Goal: Information Seeking & Learning: Learn about a topic

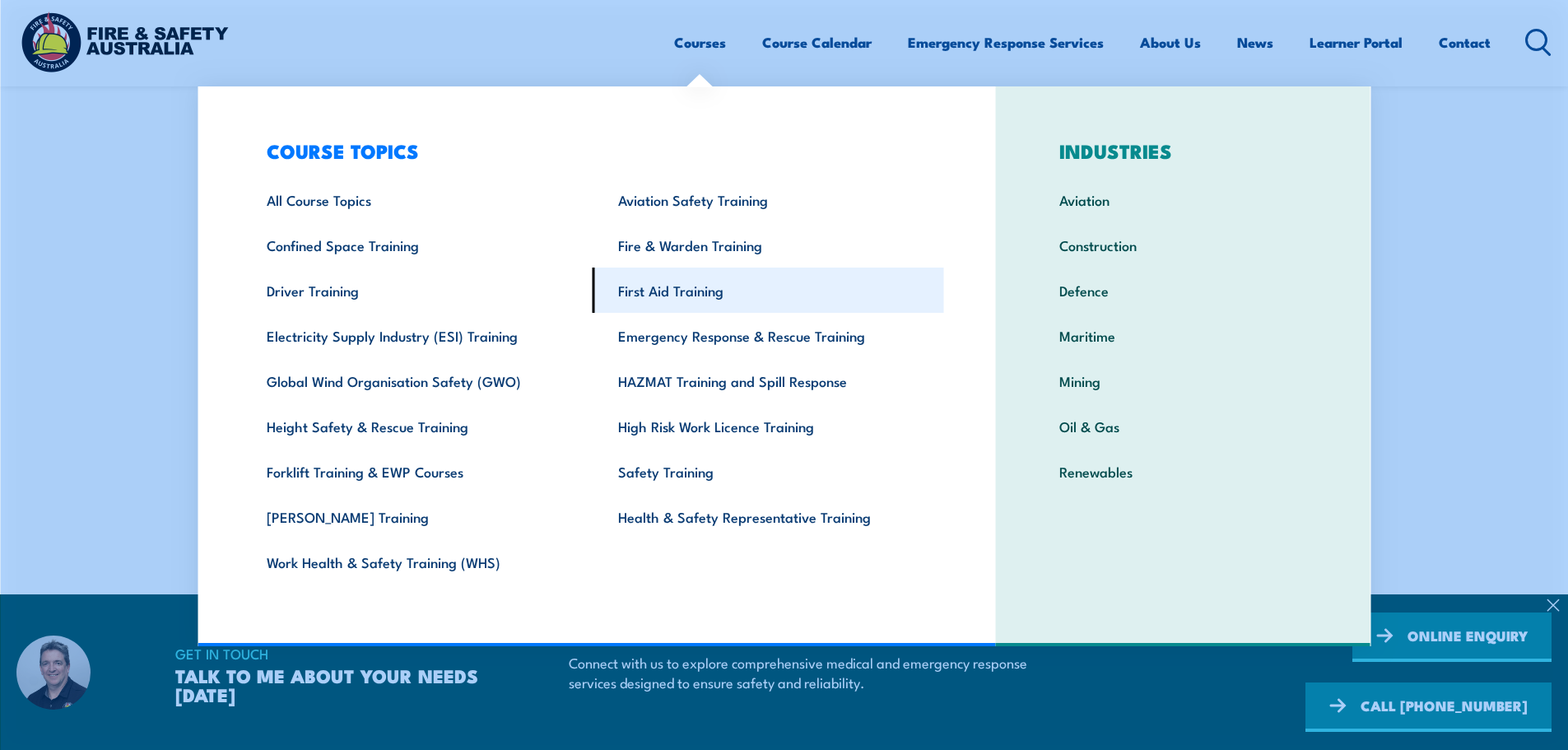
click at [676, 288] on link "First Aid Training" at bounding box center [768, 290] width 351 height 45
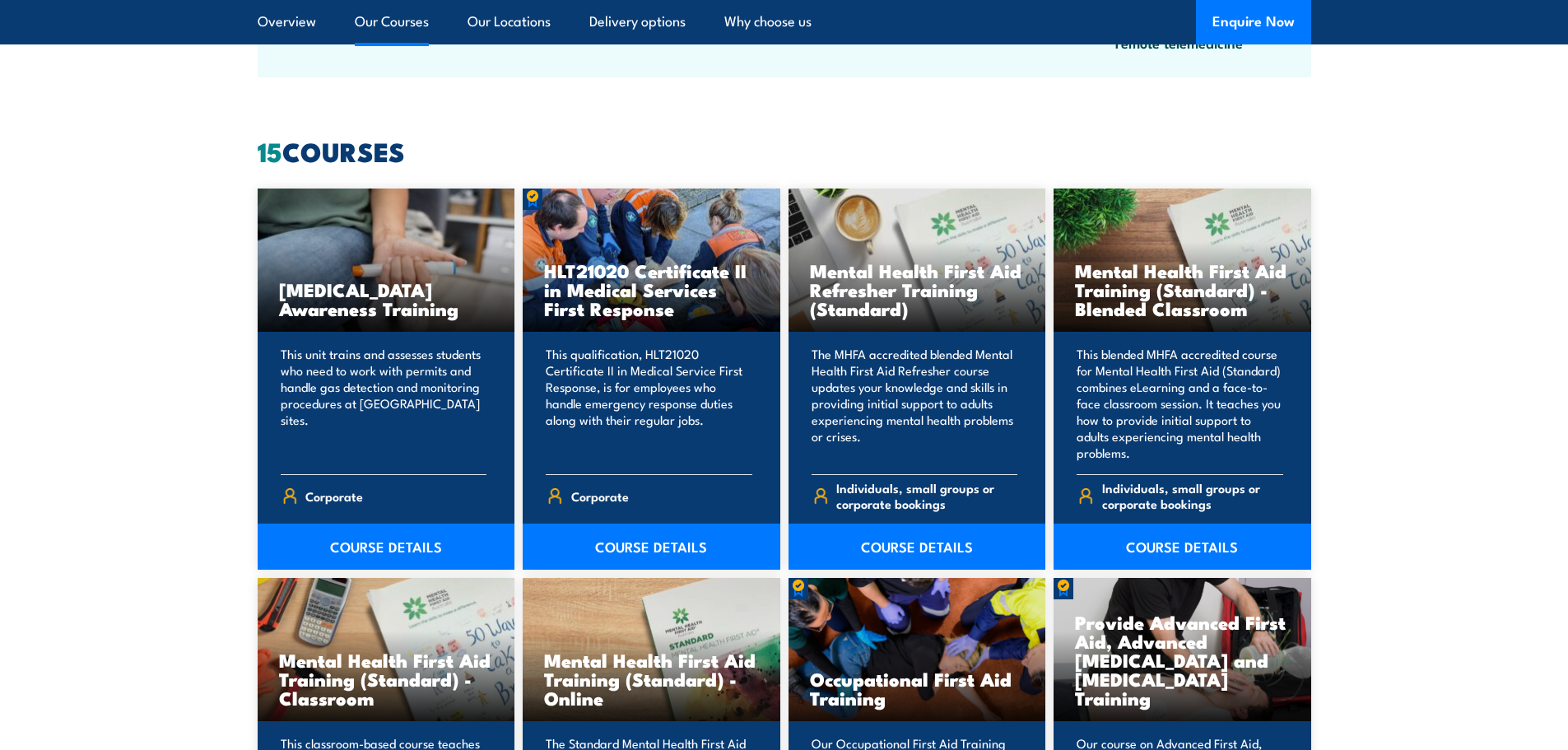
scroll to position [1235, 0]
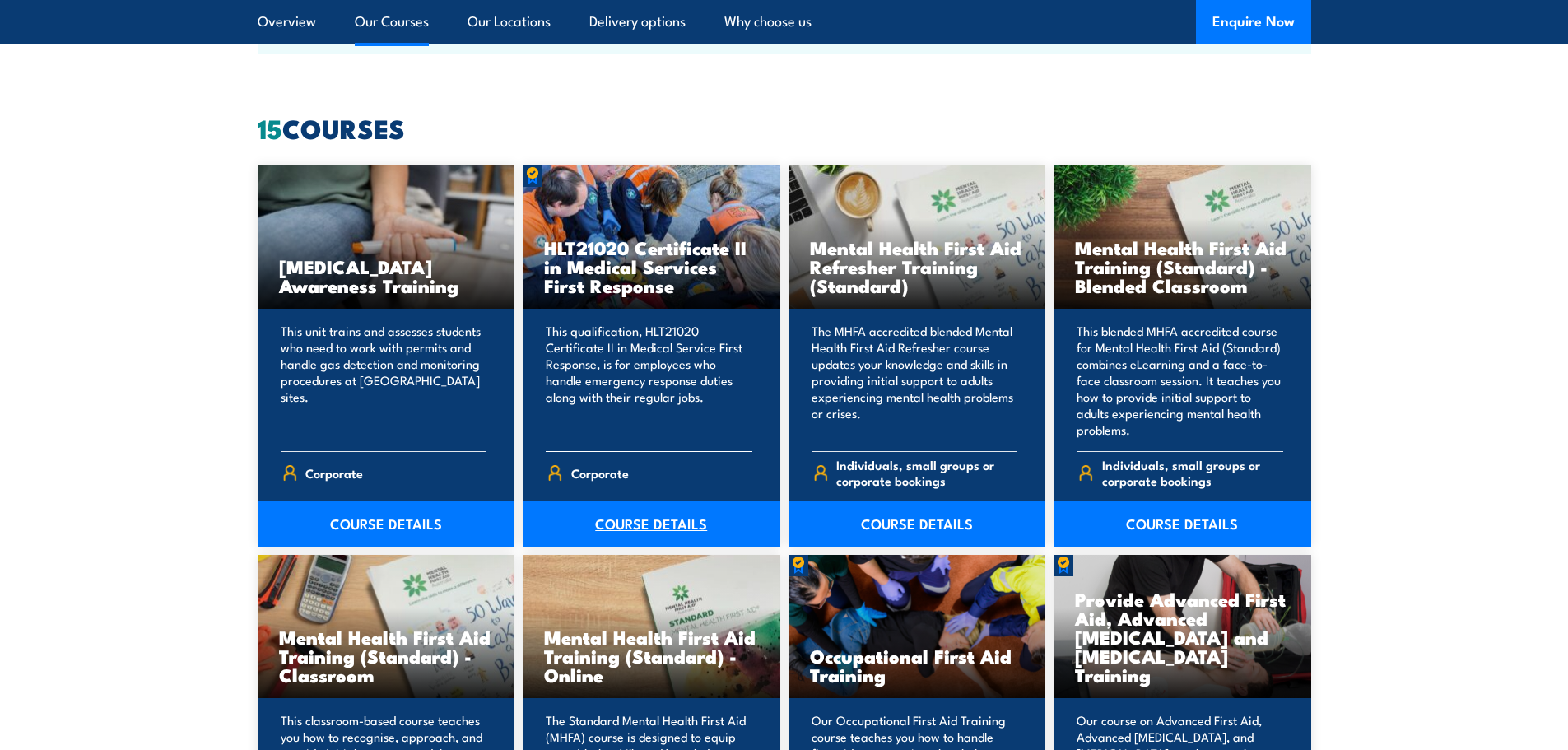
click at [665, 529] on link "COURSE DETAILS" at bounding box center [651, 523] width 258 height 46
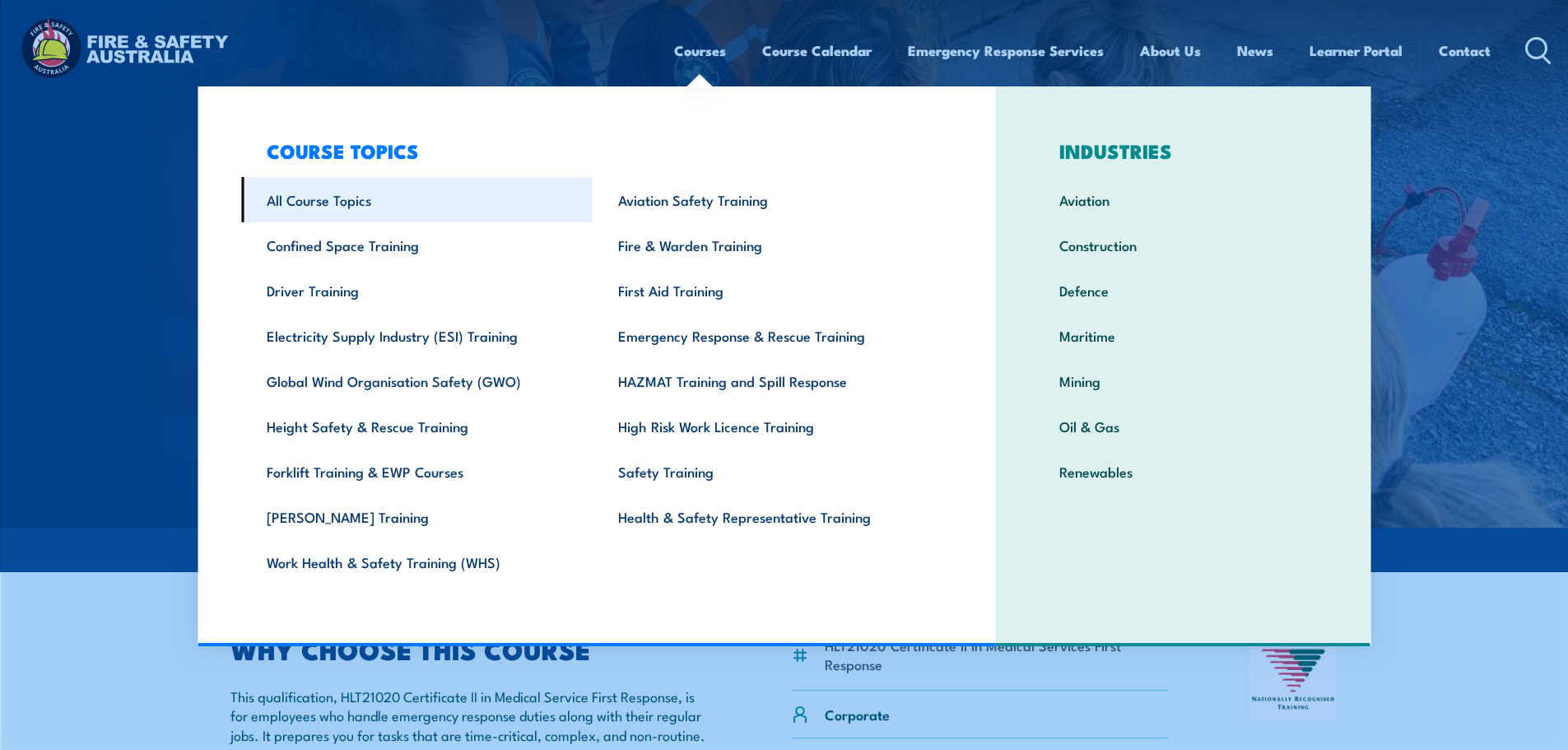
click at [339, 206] on link "All Course Topics" at bounding box center [416, 200] width 351 height 45
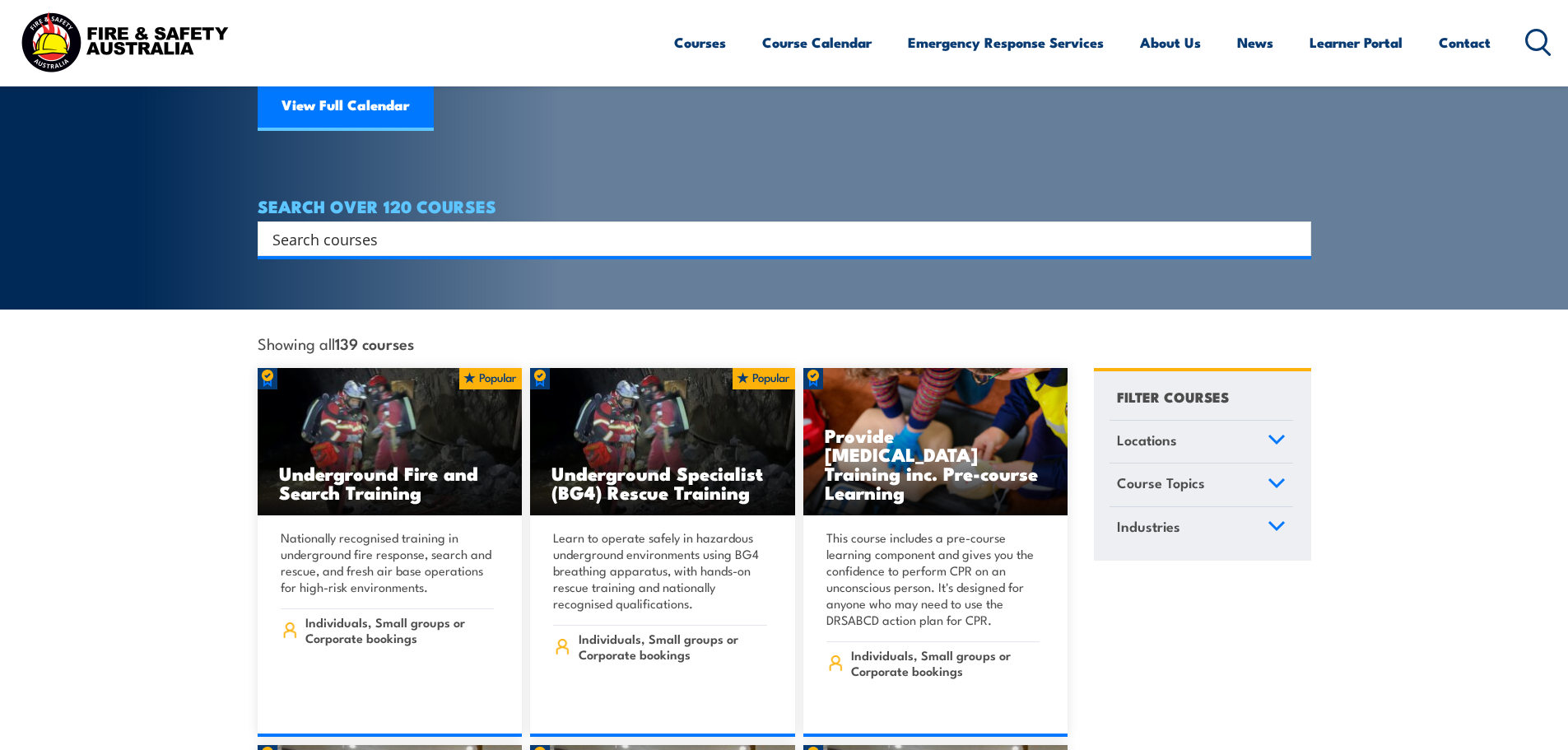
scroll to position [329, 0]
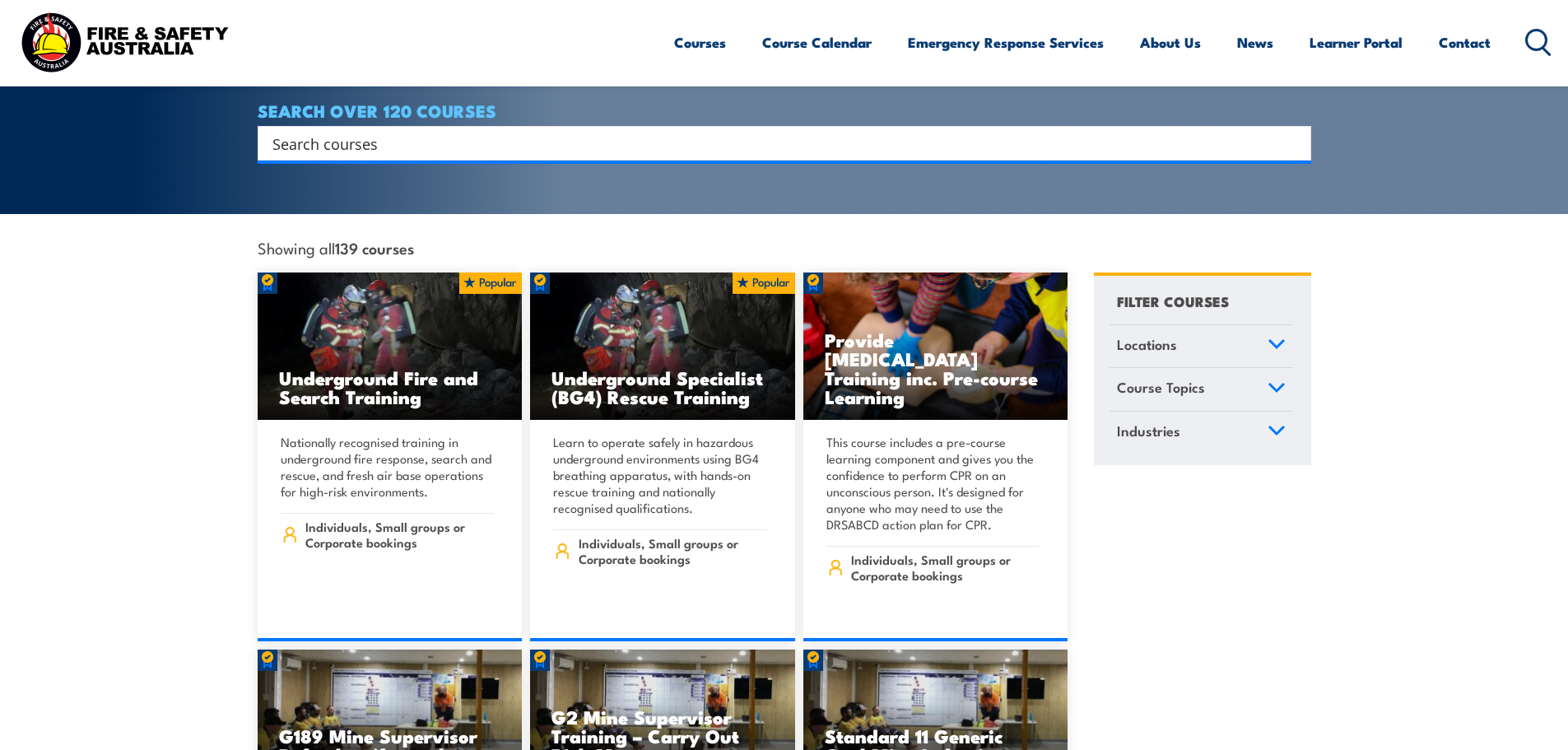
click at [1279, 340] on icon at bounding box center [1277, 344] width 15 height 8
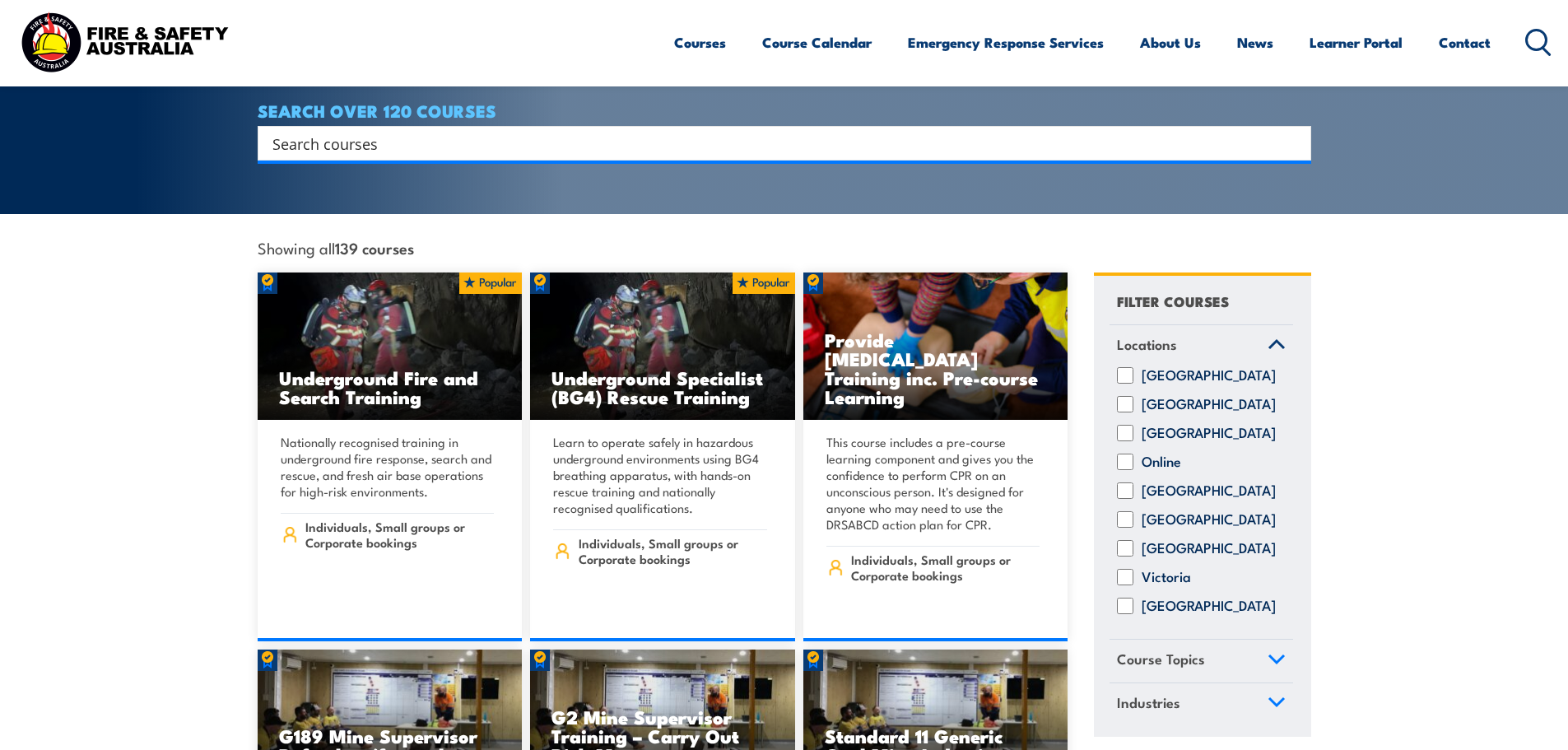
click at [1157, 456] on label "Online" at bounding box center [1161, 462] width 39 height 17
click at [1133, 456] on input "Online" at bounding box center [1126, 462] width 17 height 17
checkbox input "true"
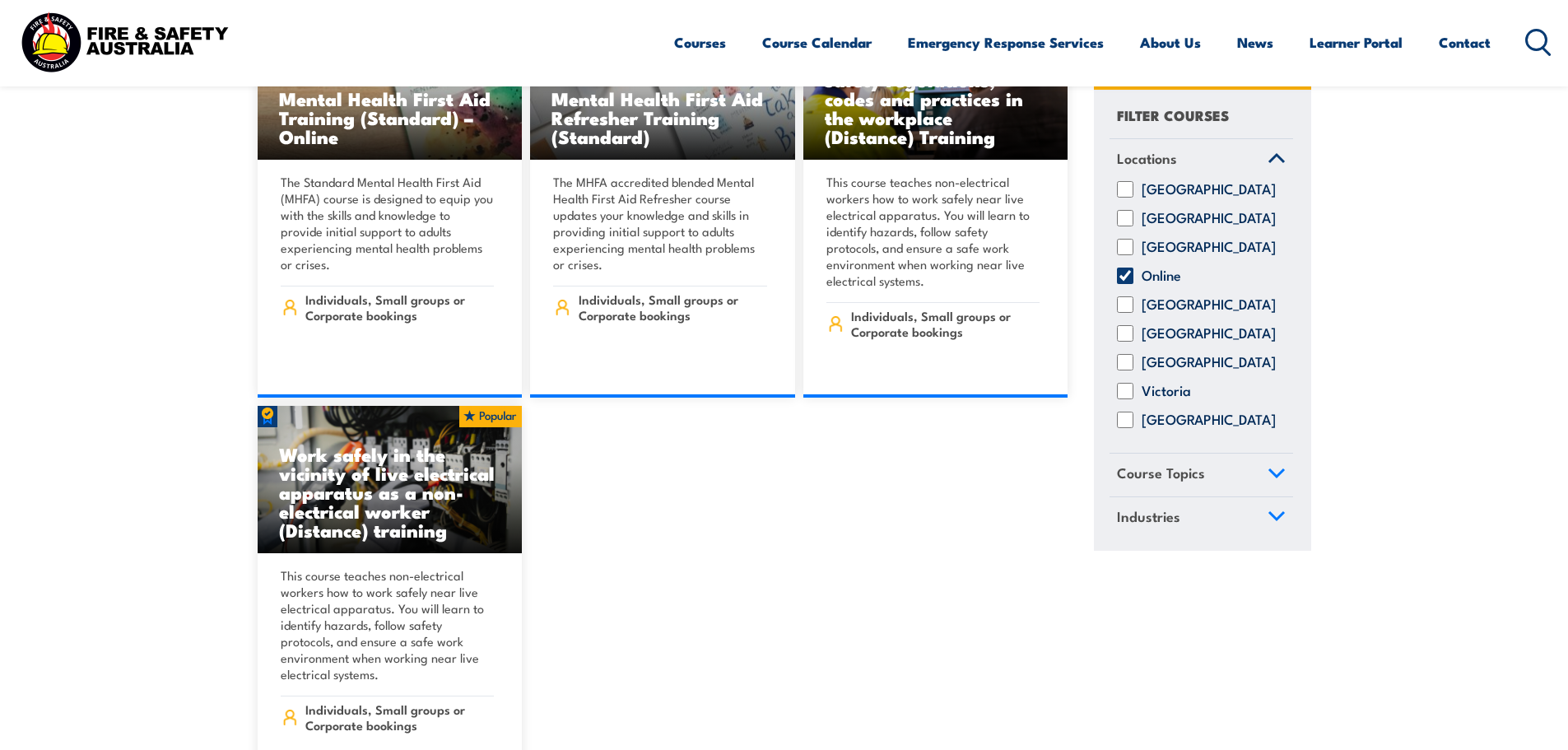
scroll to position [1071, 0]
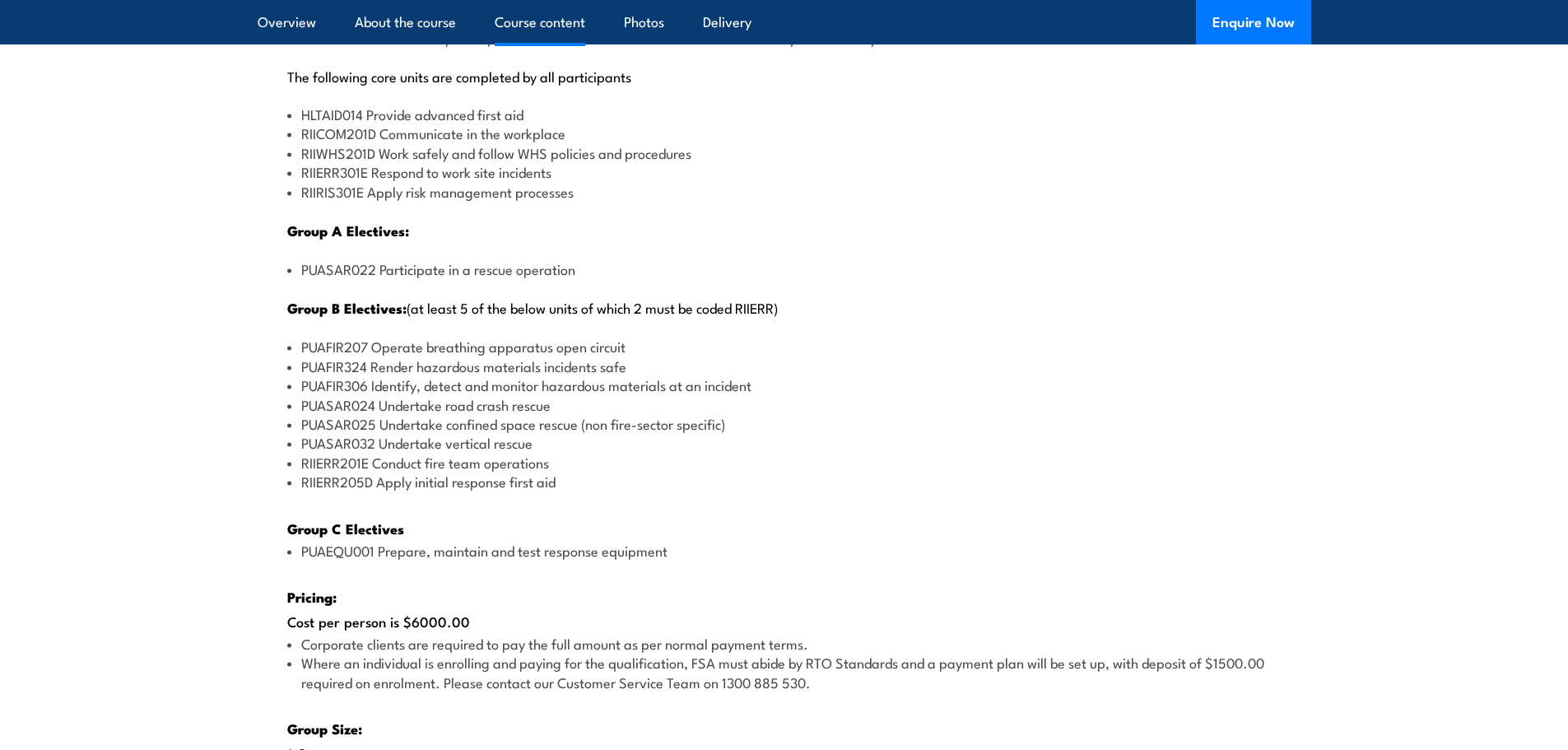
scroll to position [2058, 0]
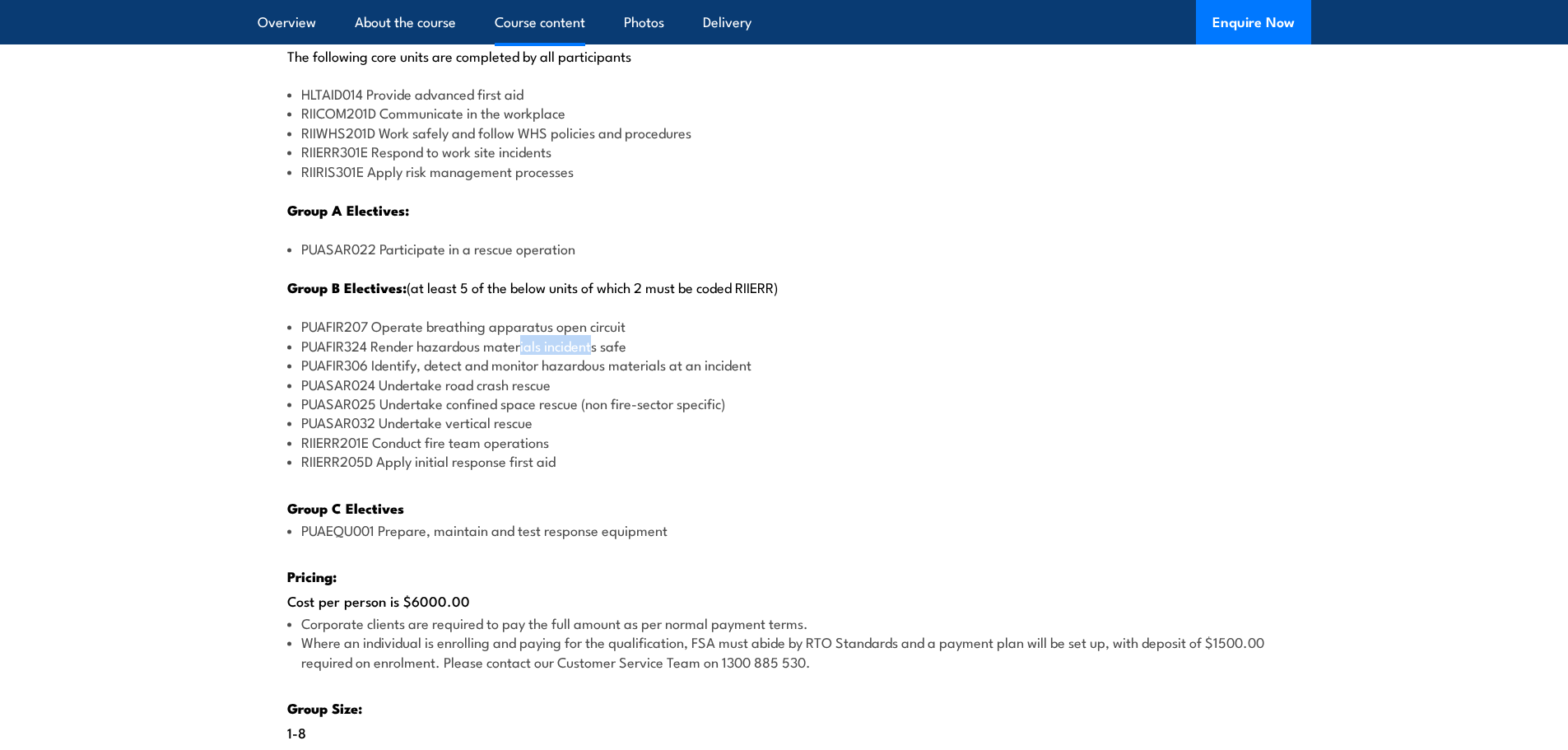
drag, startPoint x: 523, startPoint y: 349, endPoint x: 603, endPoint y: 346, distance: 80.1
click at [603, 346] on li "PUAFIR324 Render hazardous materials incidents safe" at bounding box center [784, 345] width 994 height 19
click at [498, 364] on li "PUAFIR306 Identify, detect and monitor hazardous materials at an incident" at bounding box center [784, 364] width 994 height 19
drag, startPoint x: 470, startPoint y: 381, endPoint x: 503, endPoint y: 382, distance: 33.0
click at [499, 382] on li "PUASAR024 Undertake road crash rescue" at bounding box center [784, 384] width 994 height 19
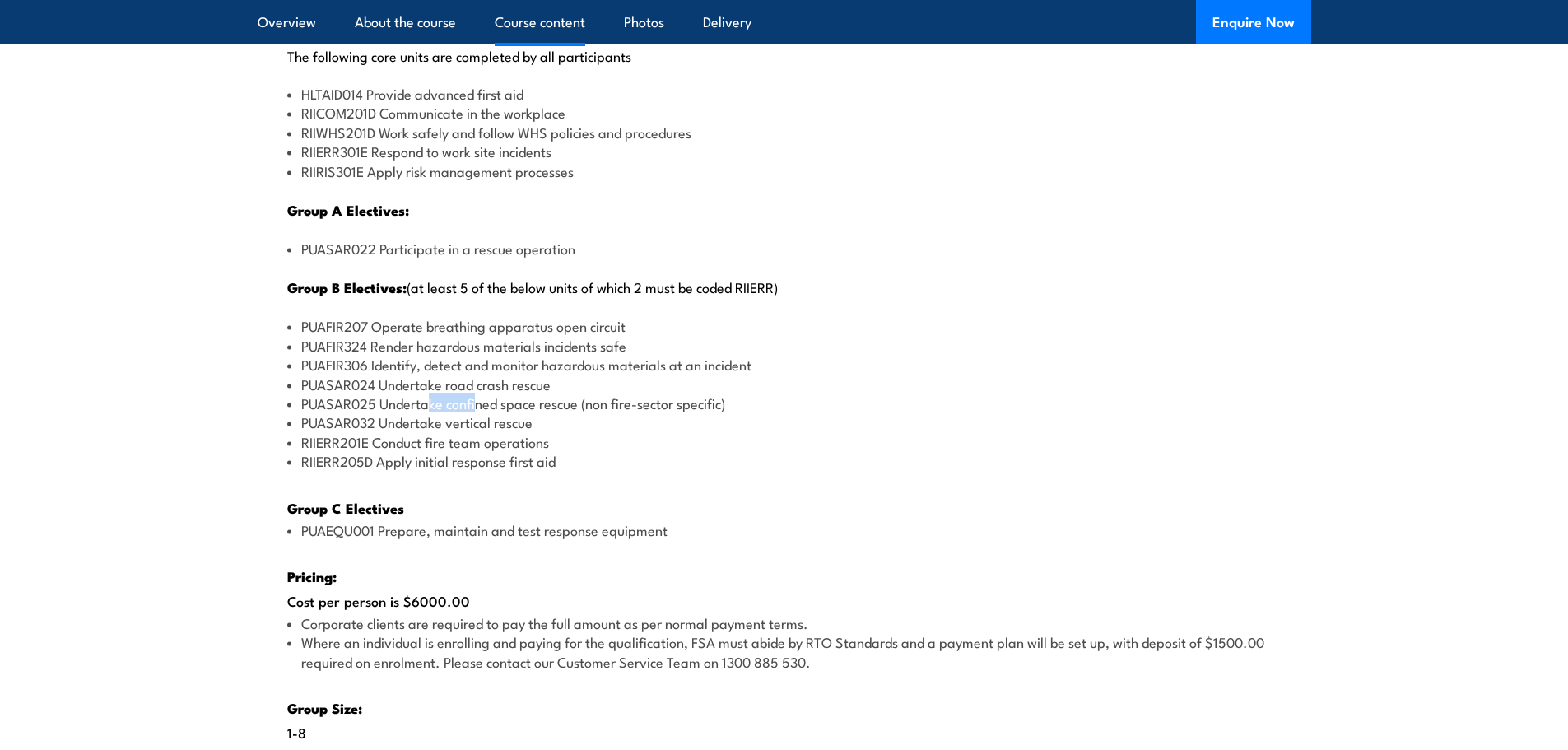
drag, startPoint x: 474, startPoint y: 402, endPoint x: 485, endPoint y: 401, distance: 11.0
click at [485, 401] on li "PUASAR025 Undertake confined space rescue (non fire-sector specific)" at bounding box center [784, 403] width 994 height 19
drag, startPoint x: 444, startPoint y: 422, endPoint x: 503, endPoint y: 423, distance: 59.0
click at [500, 423] on li "PUASAR032 Undertake vertical rescue" at bounding box center [784, 422] width 994 height 19
drag, startPoint x: 467, startPoint y: 449, endPoint x: 479, endPoint y: 450, distance: 12.0
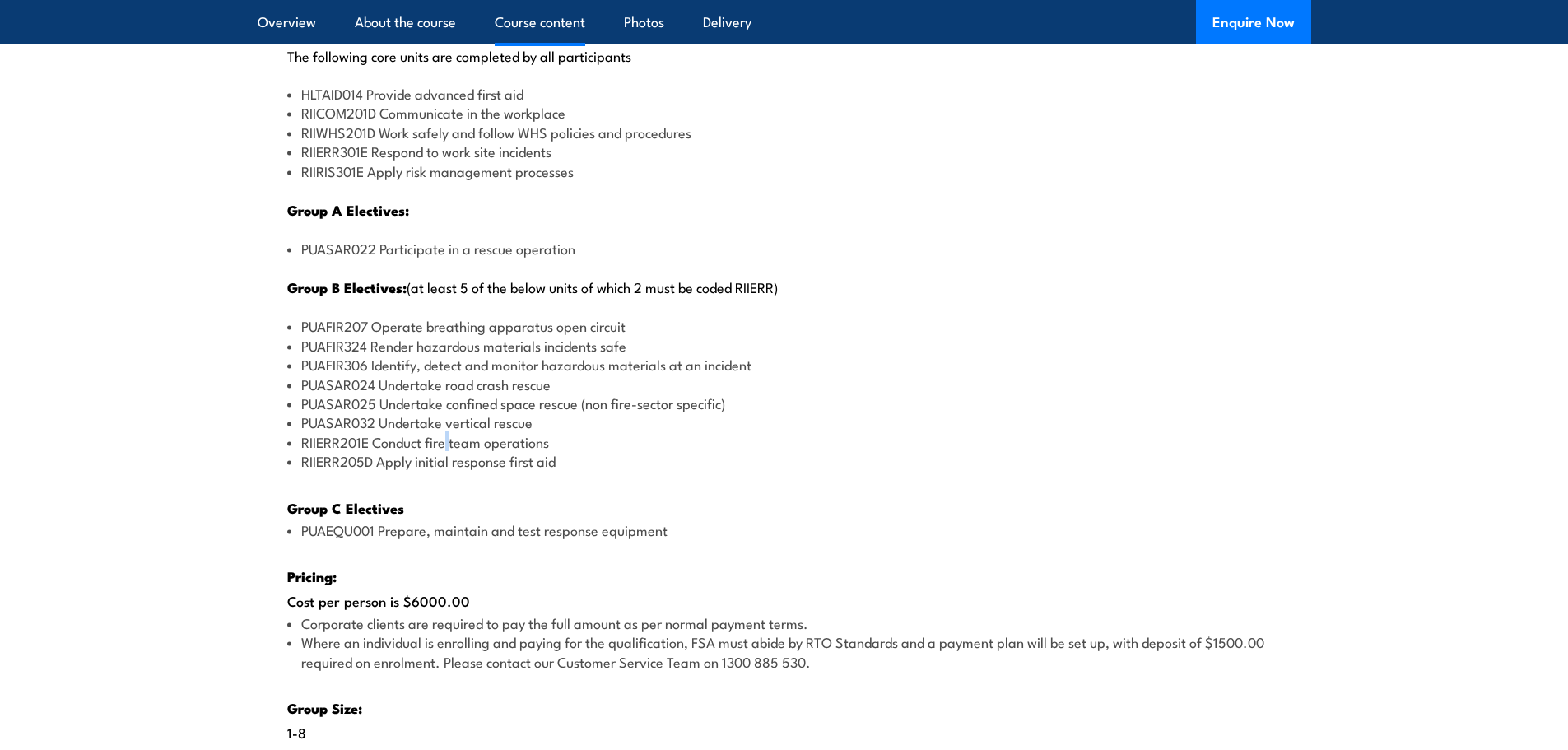
click at [470, 449] on li "RIIERR201E Conduct fire team operations" at bounding box center [784, 442] width 994 height 19
drag, startPoint x: 463, startPoint y: 464, endPoint x: 504, endPoint y: 465, distance: 41.0
click at [499, 465] on li "RIIERR205D Apply initial response first aid" at bounding box center [784, 460] width 994 height 19
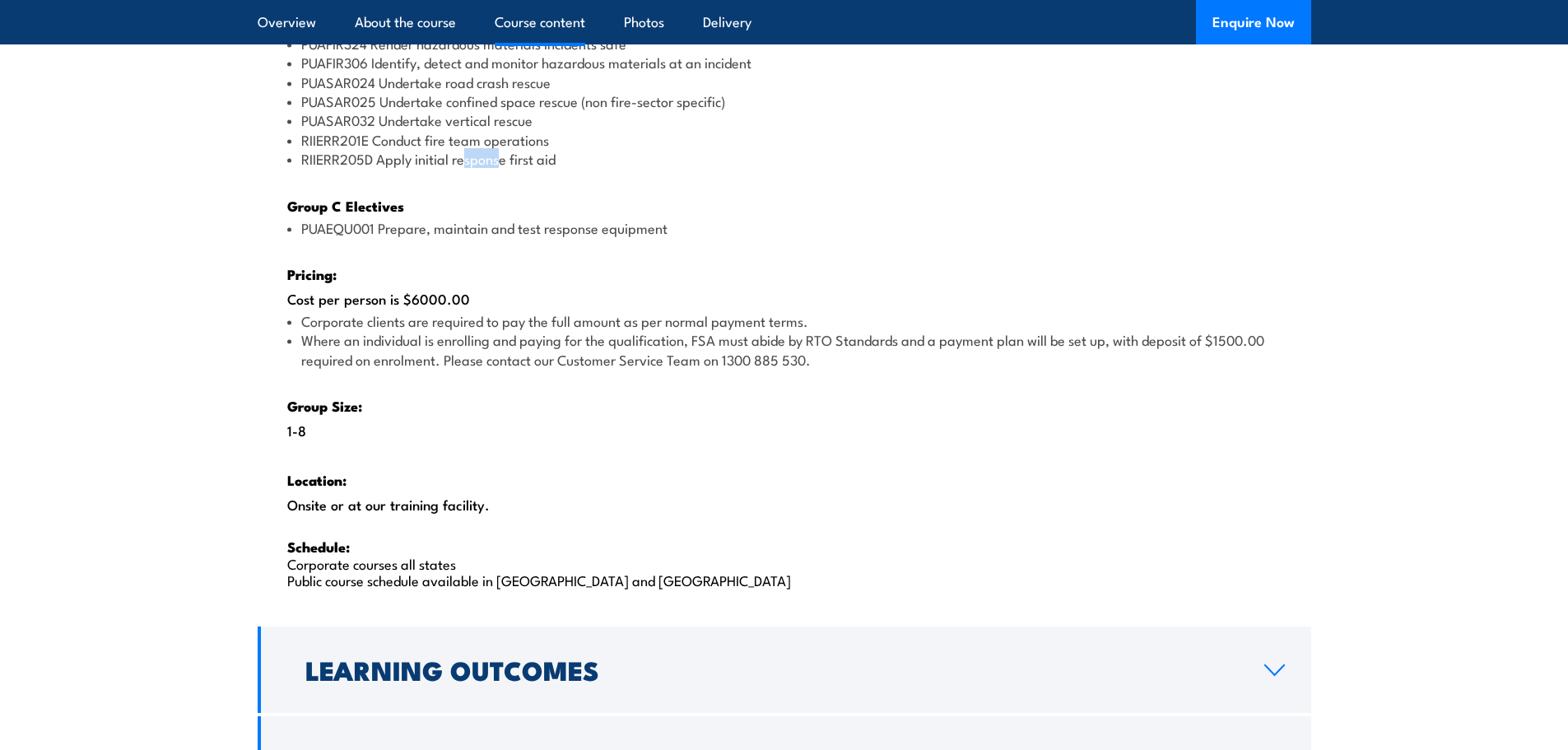
scroll to position [2388, 0]
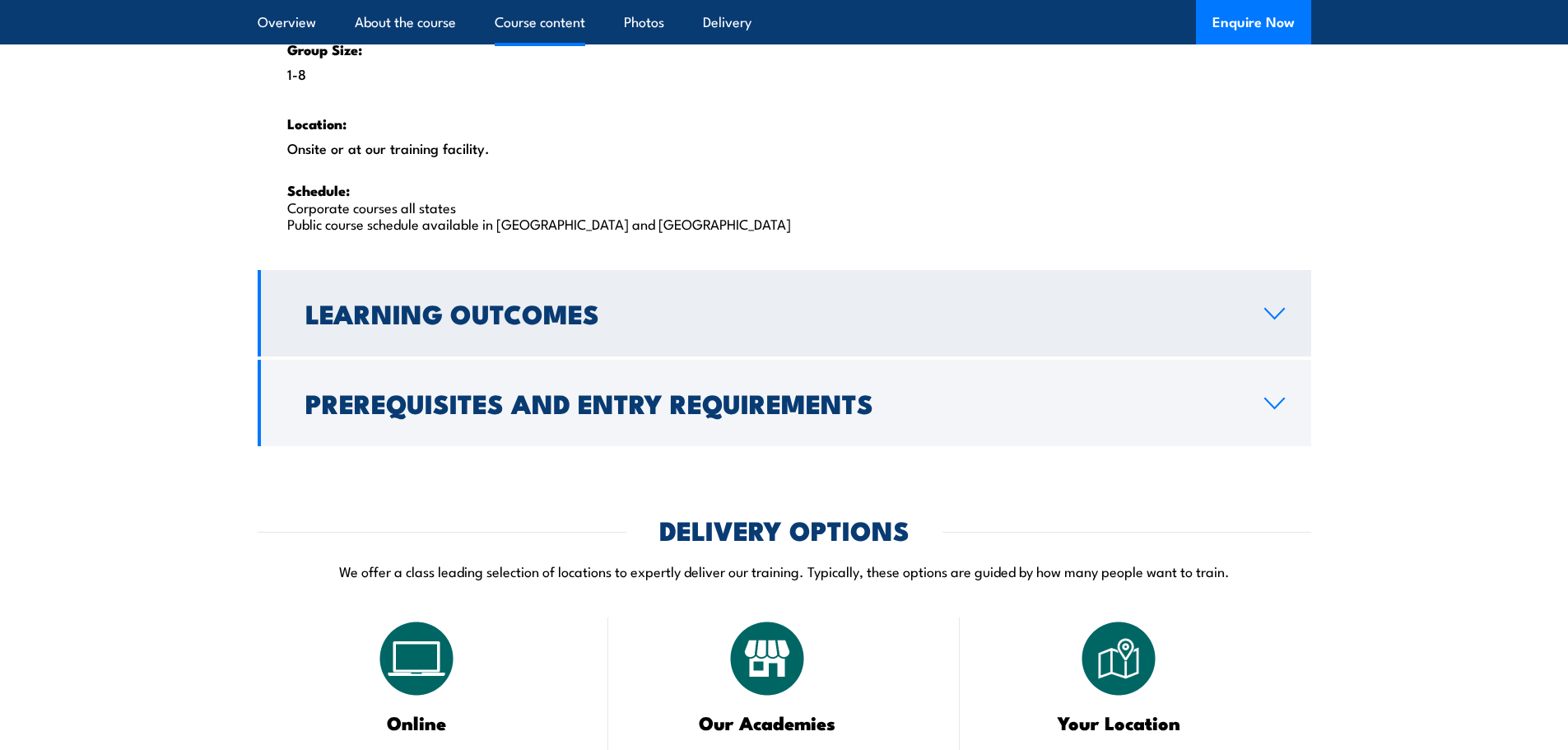
click at [524, 301] on h2 "Learning Outcomes" at bounding box center [771, 312] width 933 height 23
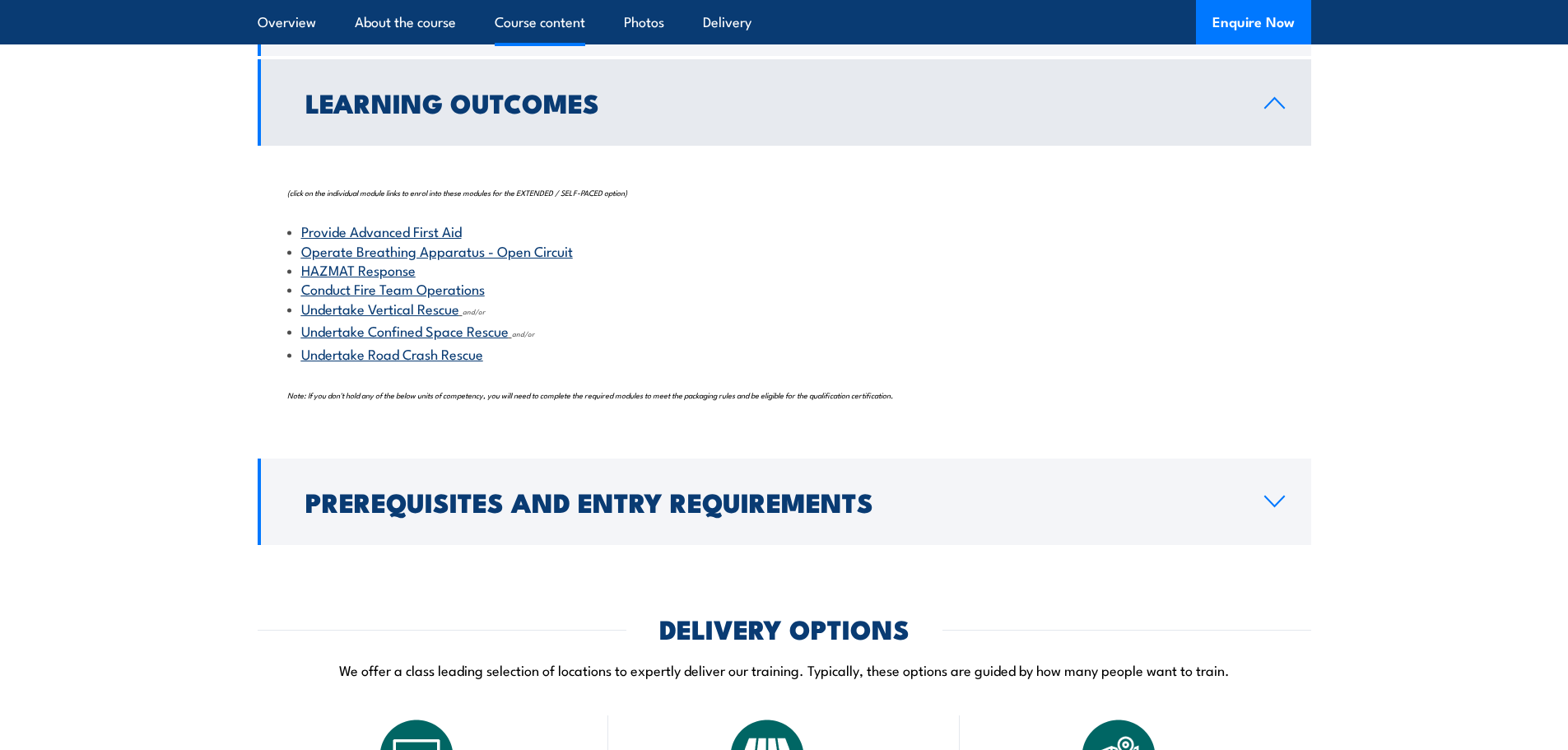
scroll to position [1630, 0]
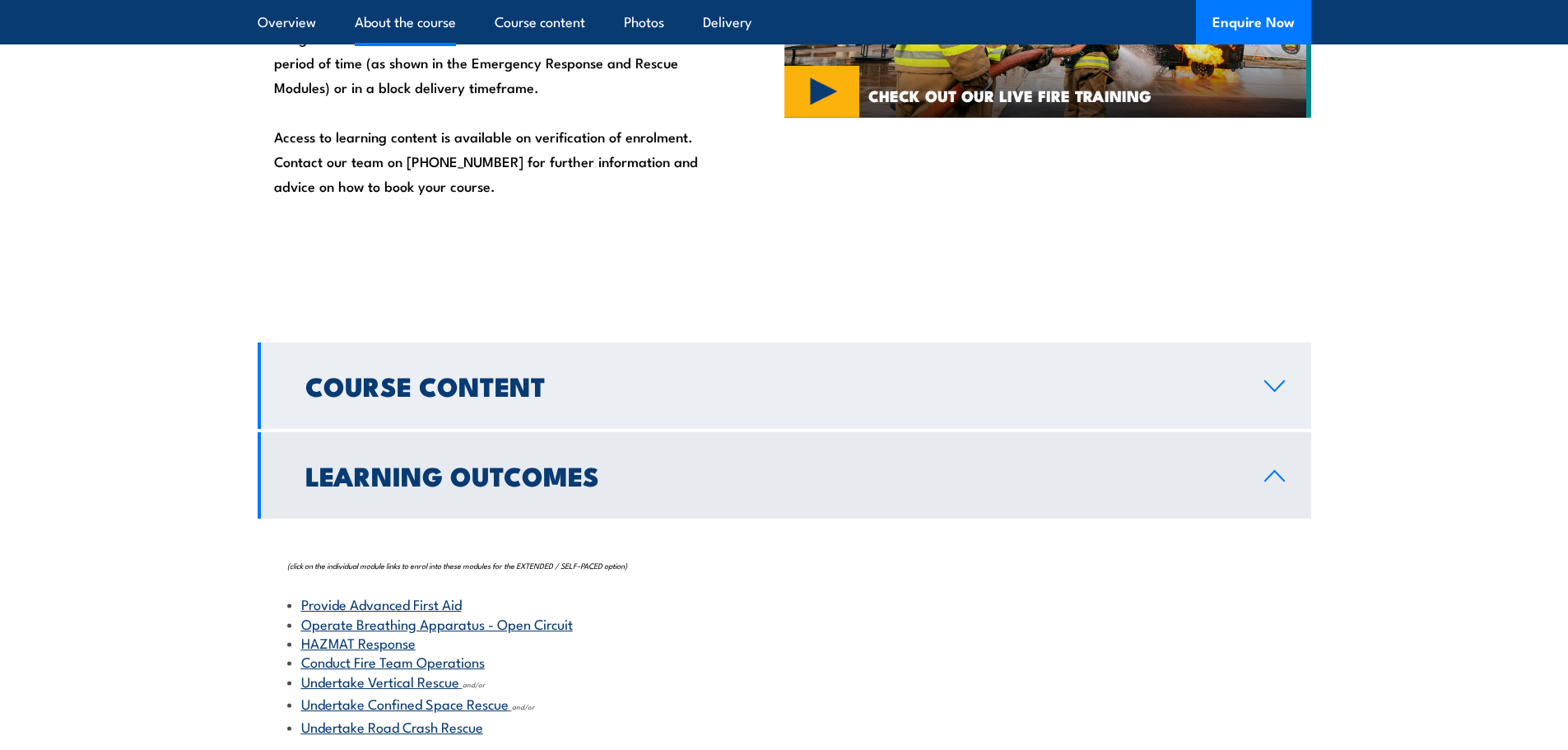
click at [470, 374] on h2 "Course Content" at bounding box center [771, 385] width 933 height 23
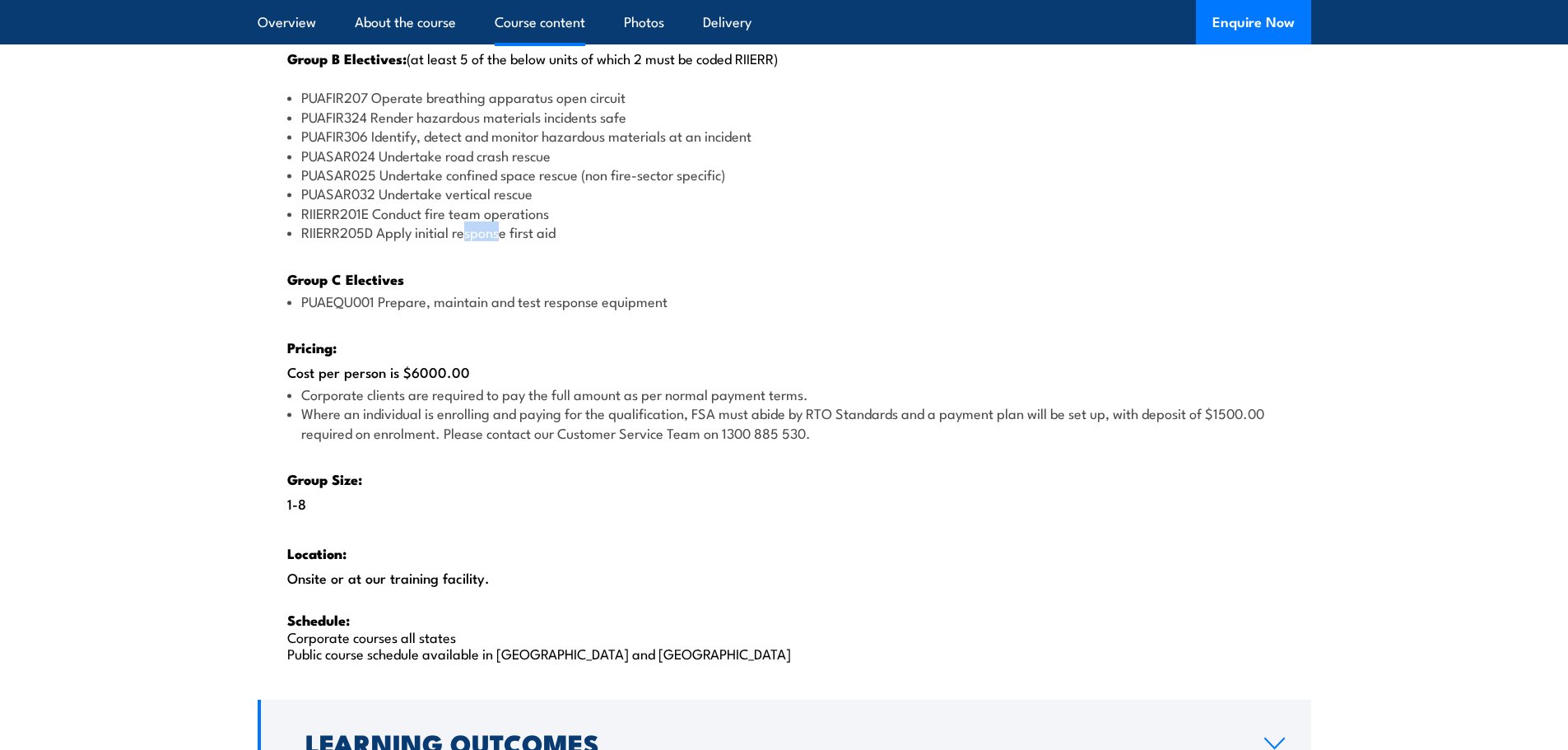
scroll to position [2288, 0]
